Goal: Transaction & Acquisition: Purchase product/service

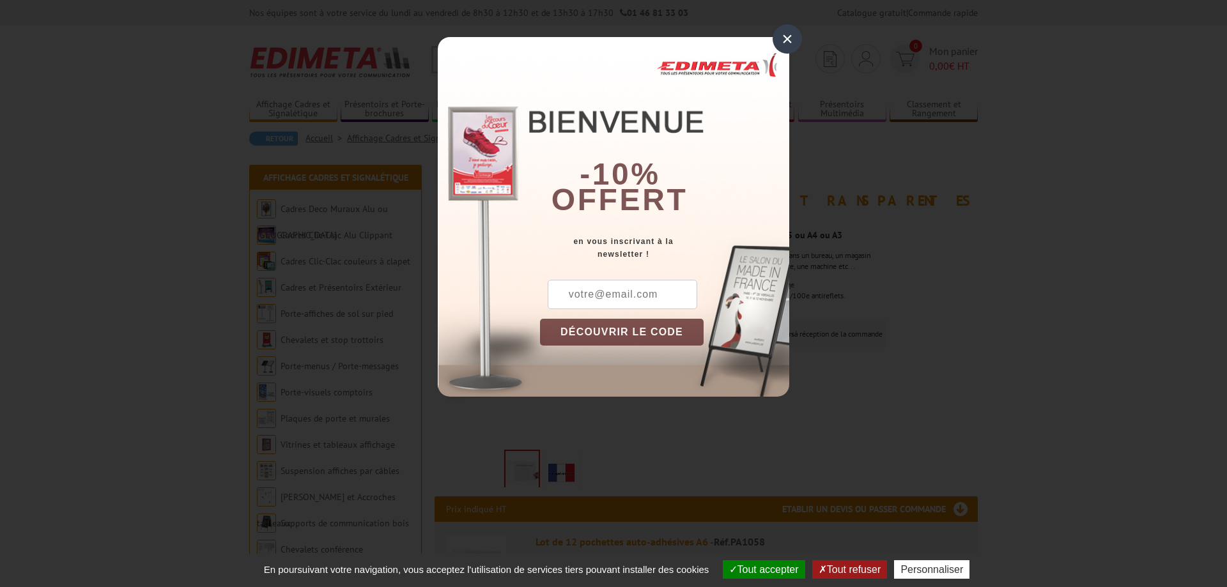
click at [789, 49] on div "×" at bounding box center [787, 38] width 29 height 29
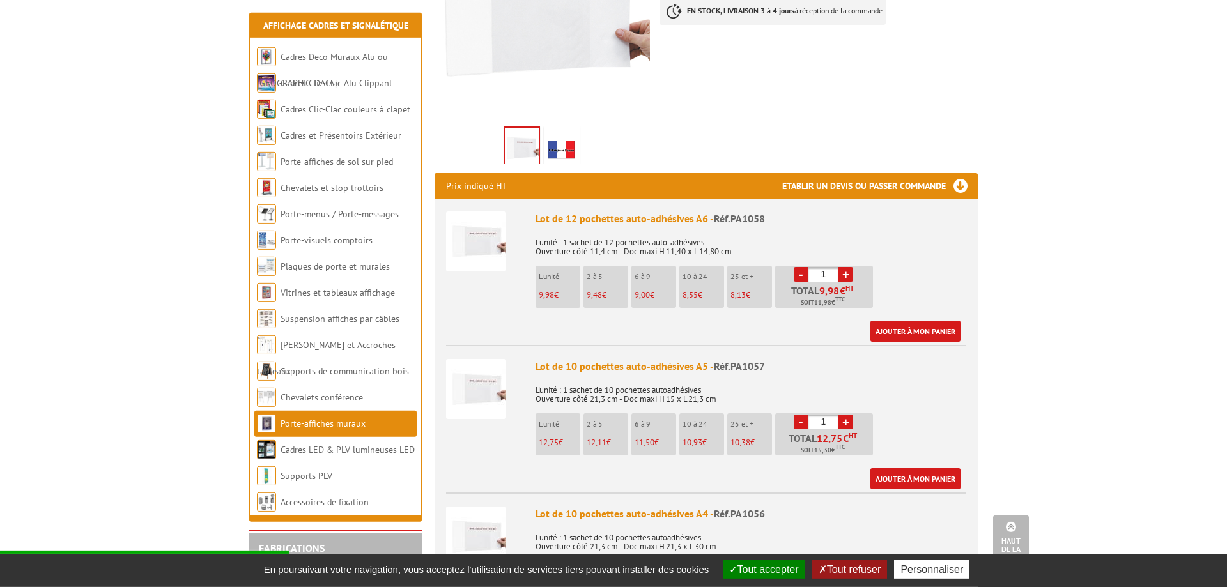
scroll to position [326, 0]
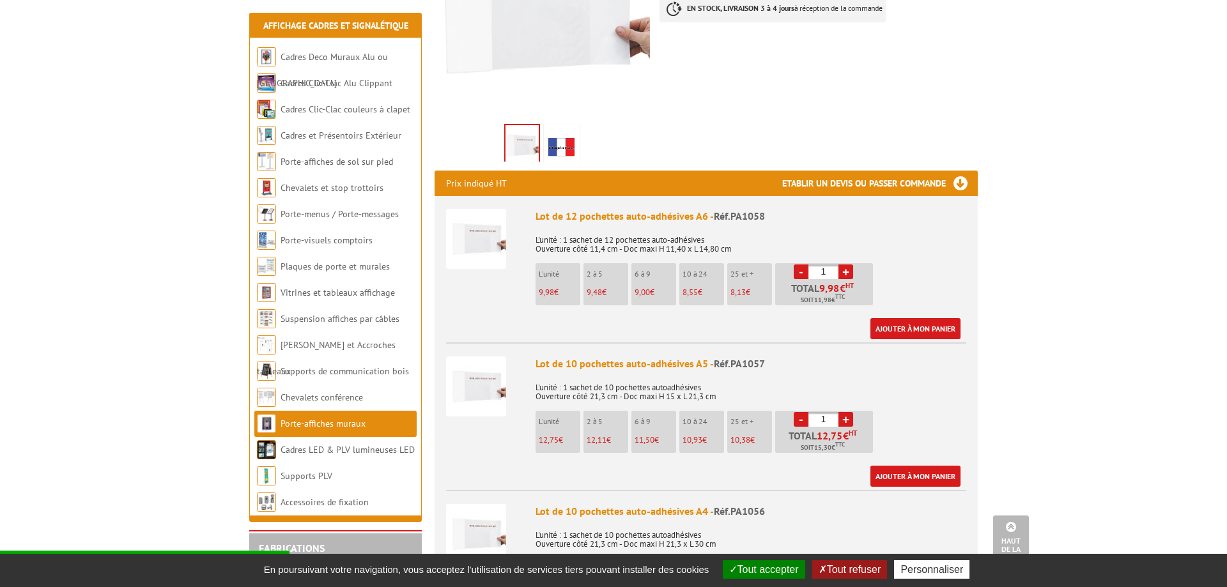
click at [746, 270] on li "25 et + 8,13 €" at bounding box center [749, 284] width 45 height 42
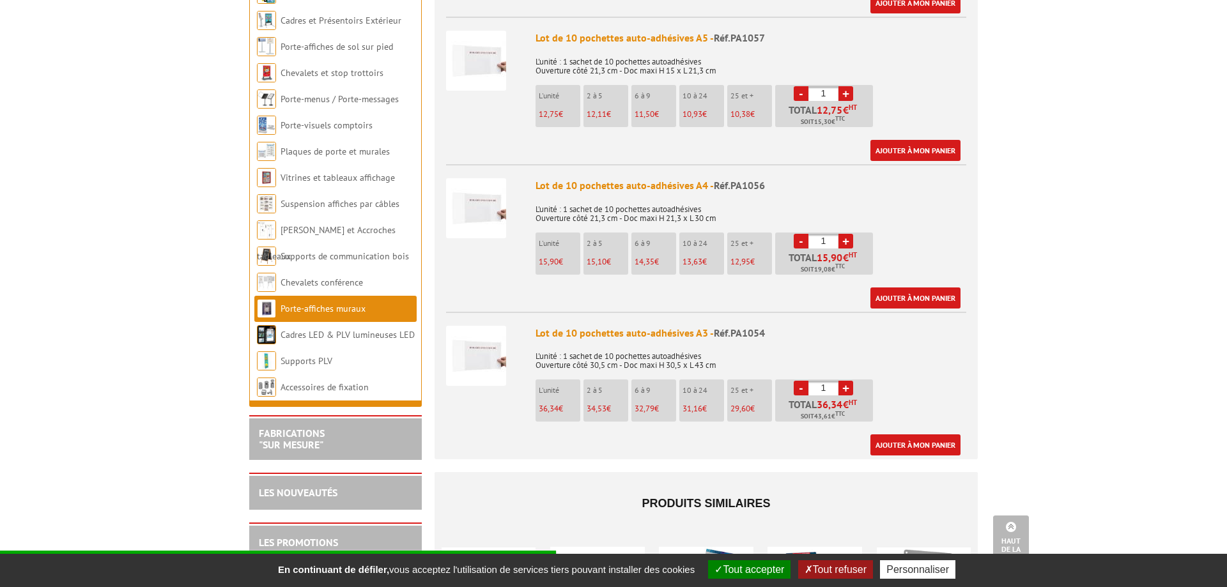
scroll to position [456, 0]
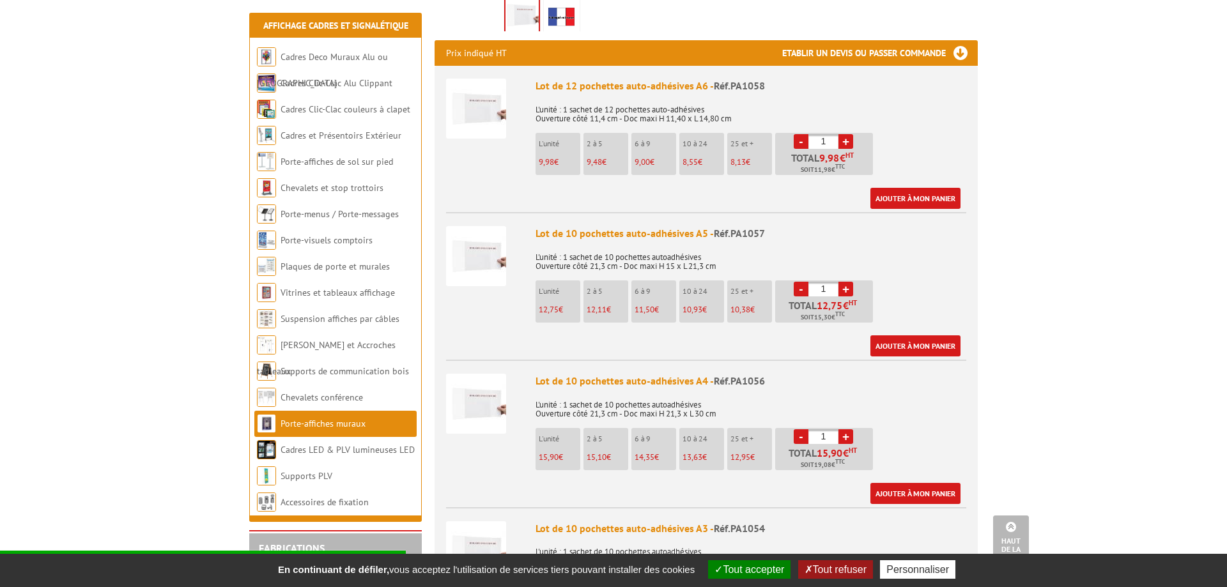
click at [847, 134] on link "+" at bounding box center [845, 141] width 15 height 15
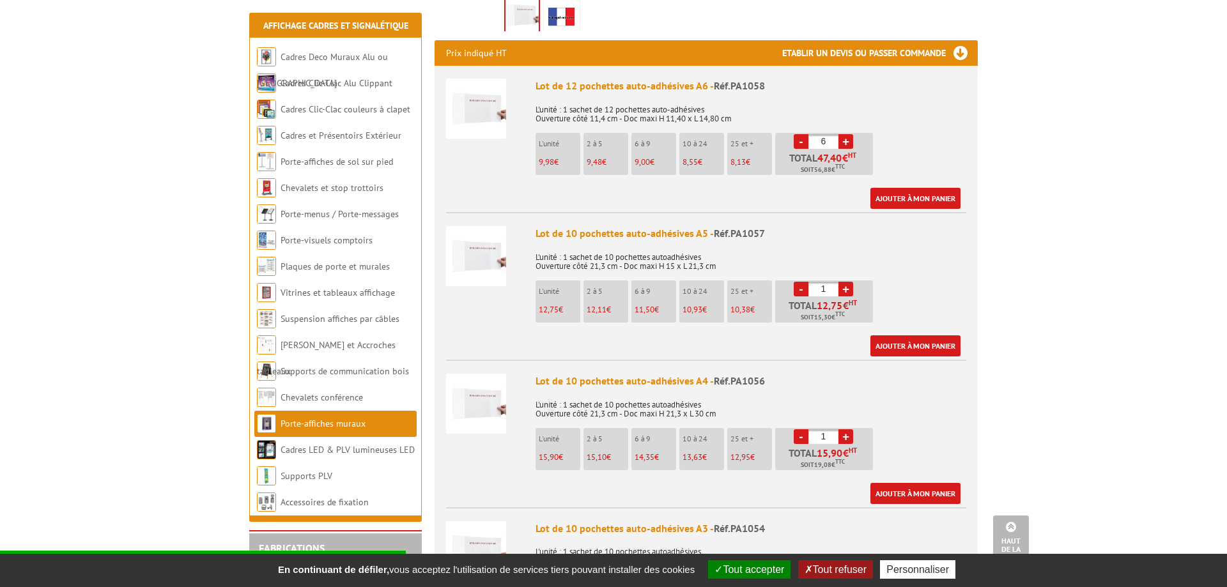
click at [847, 134] on link "+" at bounding box center [845, 141] width 15 height 15
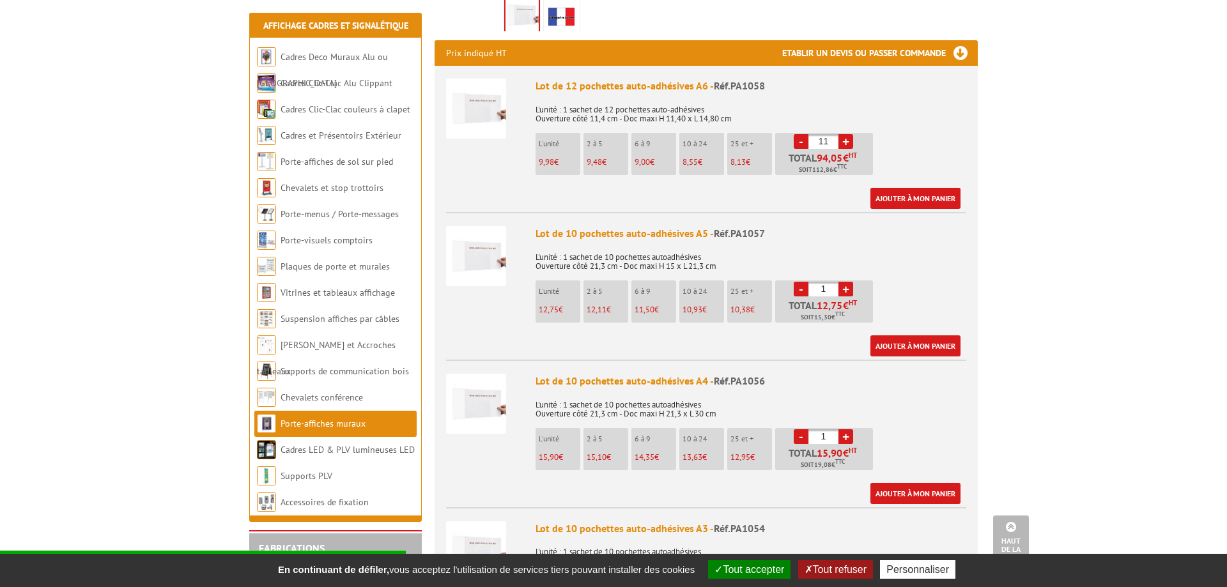
click at [847, 134] on link "+" at bounding box center [845, 141] width 15 height 15
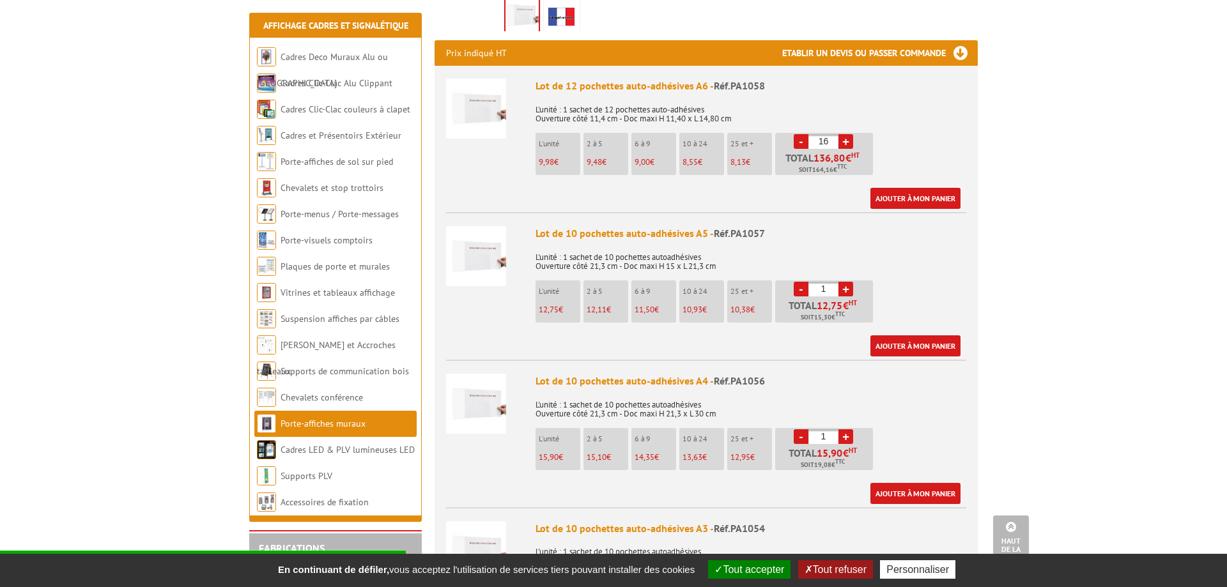
click at [847, 134] on link "+" at bounding box center [845, 141] width 15 height 15
click at [849, 134] on link "+" at bounding box center [845, 141] width 15 height 15
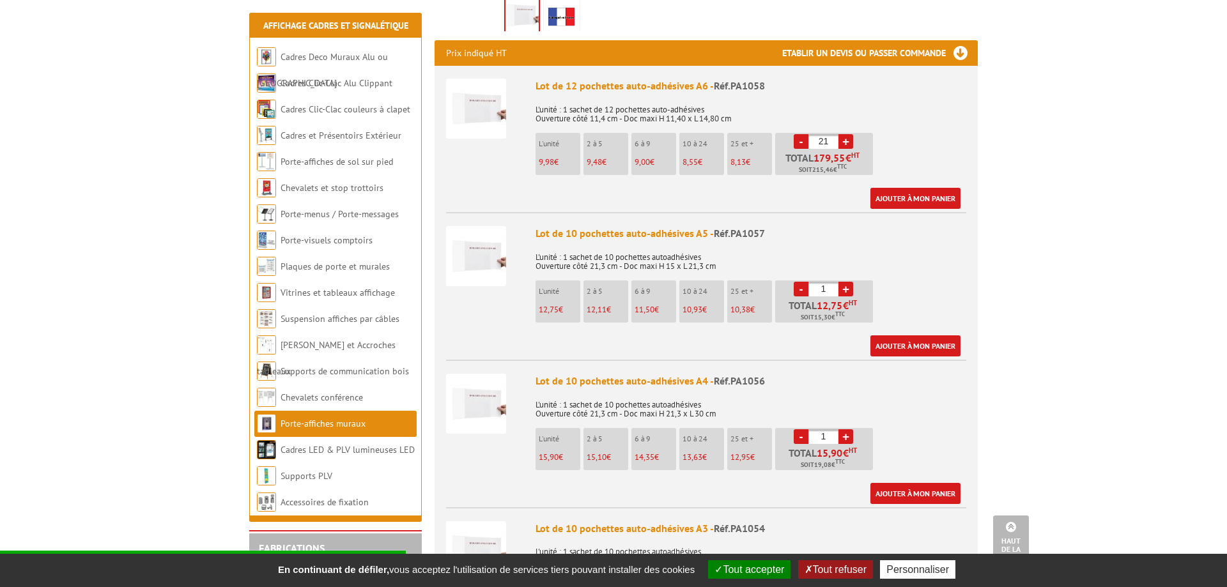
click at [849, 134] on link "+" at bounding box center [845, 141] width 15 height 15
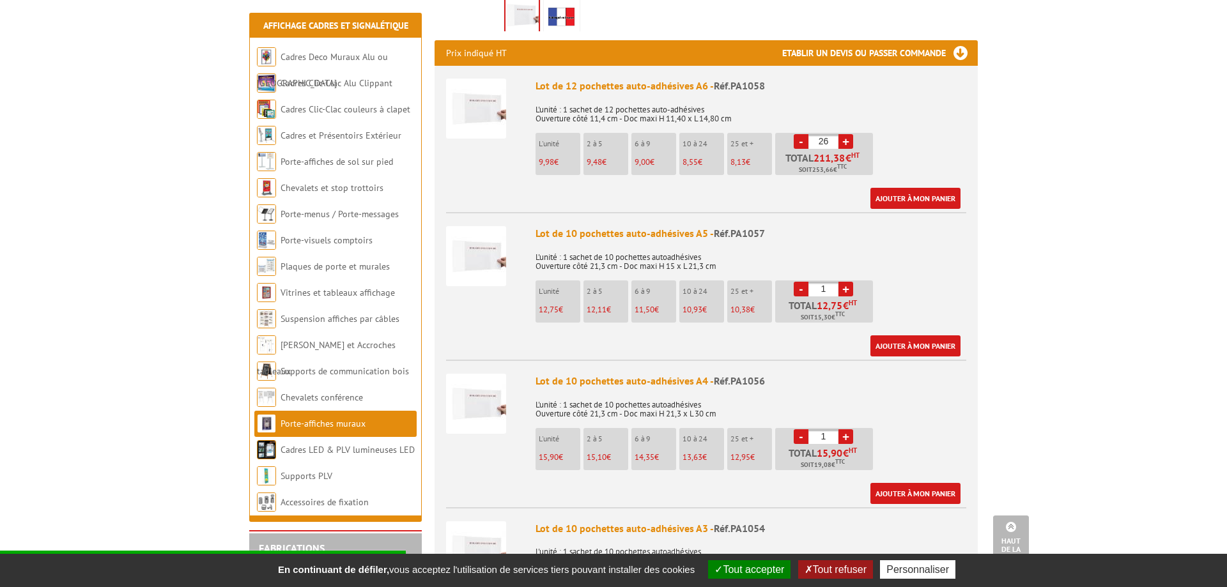
click at [801, 134] on link "-" at bounding box center [801, 141] width 15 height 15
type input "25"
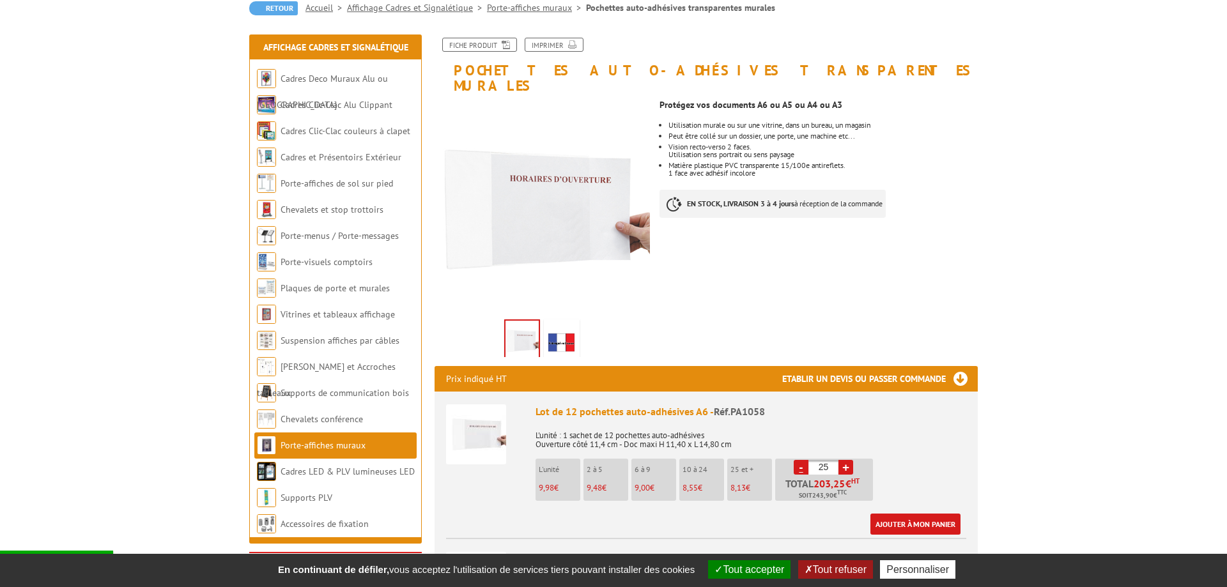
scroll to position [0, 0]
